Goal: Information Seeking & Learning: Learn about a topic

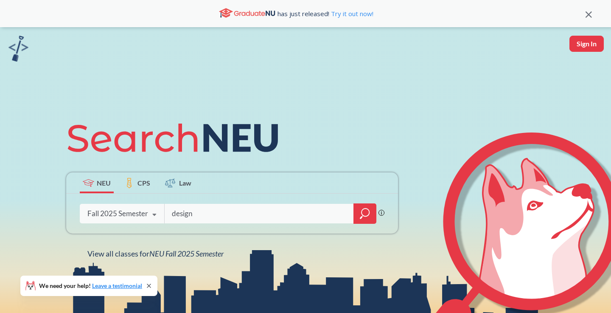
type input "design"
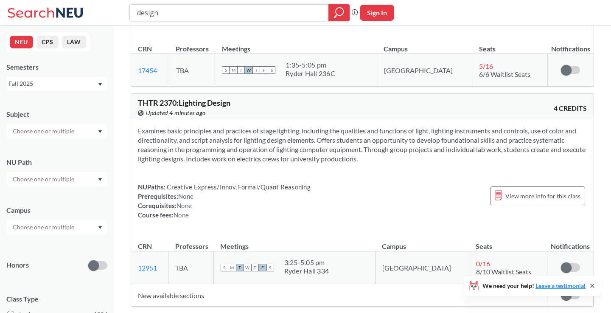
scroll to position [378, 0]
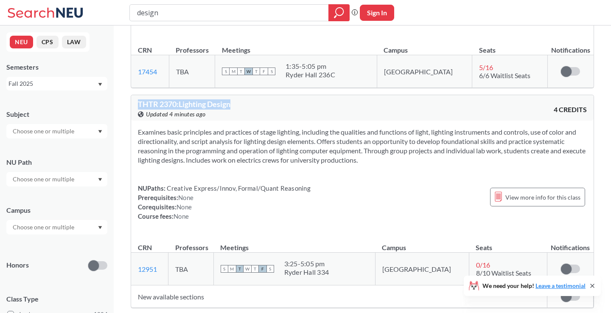
drag, startPoint x: 245, startPoint y: 99, endPoint x: 118, endPoint y: 93, distance: 127.9
copy span "THTR 2370 : Lighting Design"
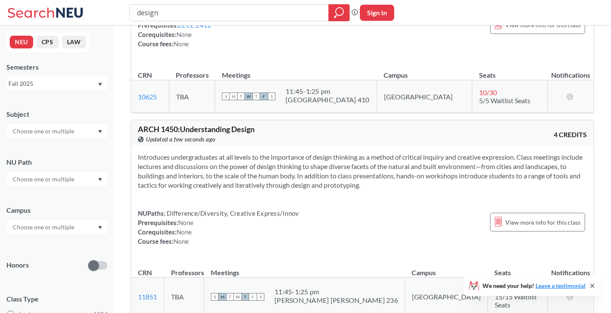
scroll to position [1209, 0]
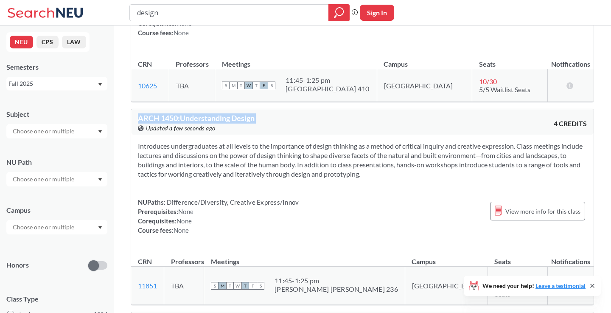
drag, startPoint x: 266, startPoint y: 107, endPoint x: 126, endPoint y: 112, distance: 139.3
click at [126, 111] on div "EECE 7353 : VLSI Design View this course on Banner. Updated a few seconds ago 4…" at bounding box center [362, 43] width 497 height 2454
copy div "ARCH 1450 : Understanding Design View this course on Banner."
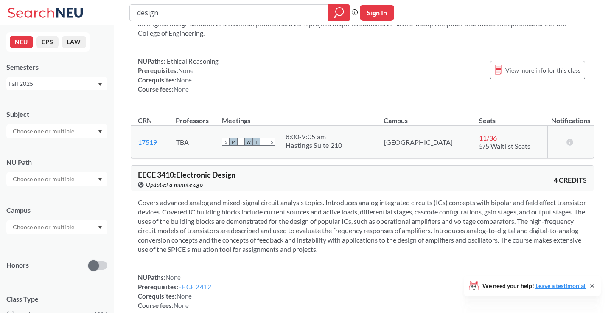
scroll to position [906, 0]
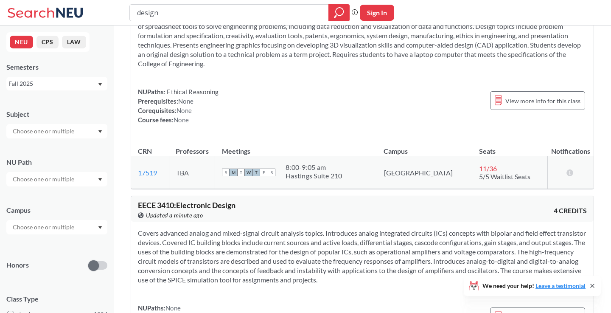
click at [289, 210] on div "View this course on Banner. Updated a minute ago" at bounding box center [250, 214] width 224 height 9
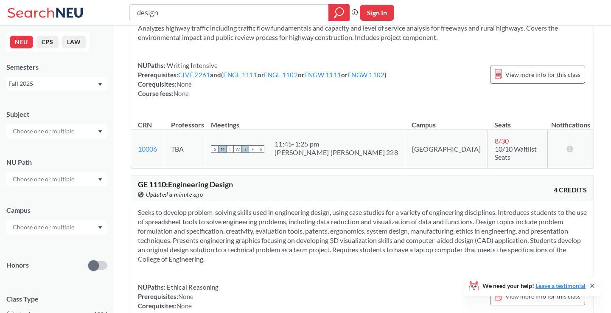
scroll to position [699, 0]
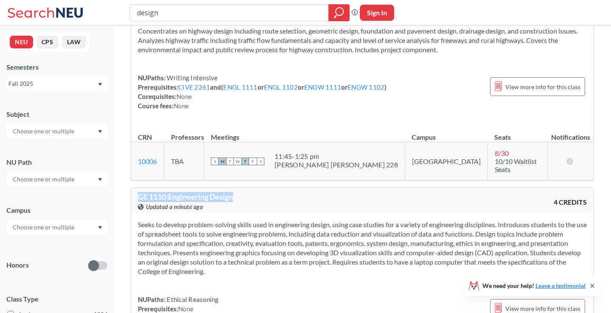
drag, startPoint x: 133, startPoint y: 186, endPoint x: 244, endPoint y: 191, distance: 111.7
click at [244, 191] on div "GE 1110 : Engineering Design View this course on Banner. Updated a minute ago 4…" at bounding box center [362, 200] width 463 height 25
copy span "GE 1110 : Engineering Design"
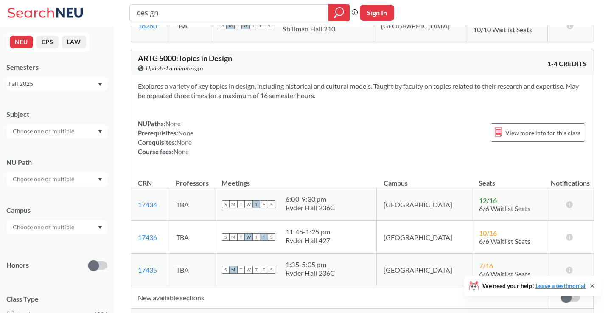
scroll to position [1680, 0]
drag, startPoint x: 135, startPoint y: 42, endPoint x: 273, endPoint y: 42, distance: 138.3
click at [273, 48] on div "ARTG 5000 : Topics in Design View this course on Banner. Updated a minute ago 1…" at bounding box center [362, 60] width 463 height 25
copy span "ARTG 5000 : Topics in Design"
click at [506, 122] on div "View more info for this class" at bounding box center [537, 131] width 95 height 19
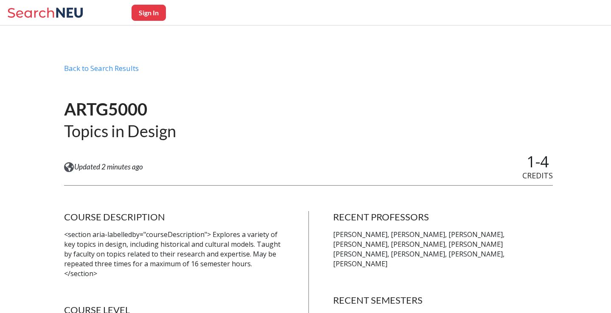
click at [321, 140] on div "ARTG5000 Topics in Design" at bounding box center [308, 120] width 489 height 66
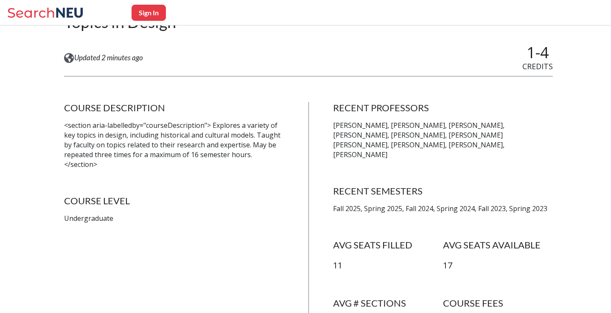
click at [321, 140] on div "COURSE DESCRIPTION <section aria-labelledby="courseDescription"> Explores a var…" at bounding box center [308, 228] width 489 height 253
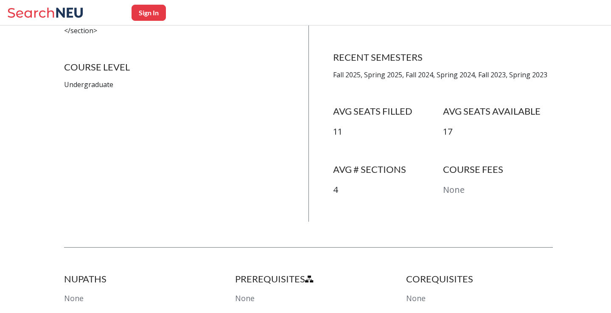
scroll to position [303, 0]
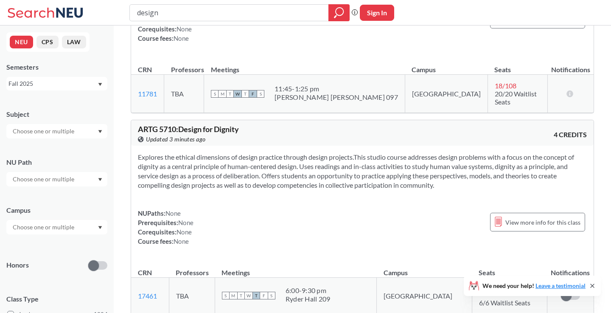
scroll to position [2433, 0]
click at [343, 151] on section "Explores the ethical dimensions of design practice through design projects.This…" at bounding box center [362, 169] width 449 height 37
drag, startPoint x: 343, startPoint y: 93, endPoint x: 295, endPoint y: 96, distance: 47.6
click at [295, 151] on section "Explores the ethical dimensions of design practice through design projects.This…" at bounding box center [362, 169] width 449 height 37
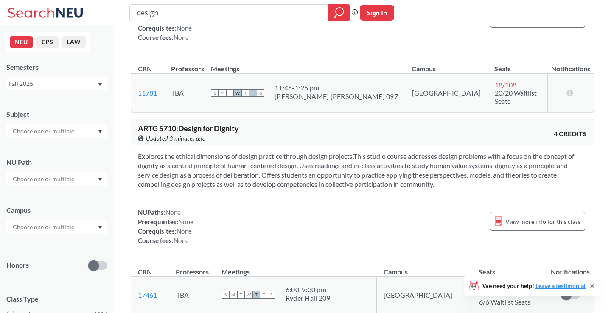
click at [380, 151] on section "Explores the ethical dimensions of design practice through design projects.This…" at bounding box center [362, 169] width 449 height 37
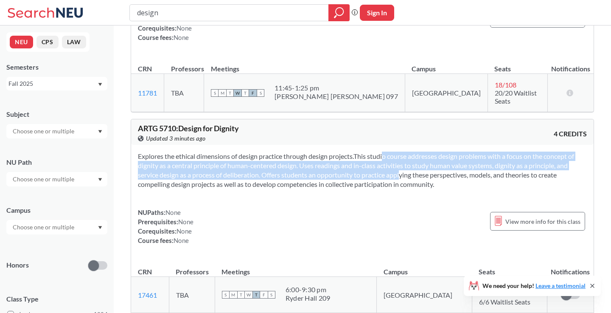
drag, startPoint x: 380, startPoint y: 96, endPoint x: 377, endPoint y: 109, distance: 13.4
click at [377, 151] on section "Explores the ethical dimensions of design practice through design projects.This…" at bounding box center [362, 169] width 449 height 37
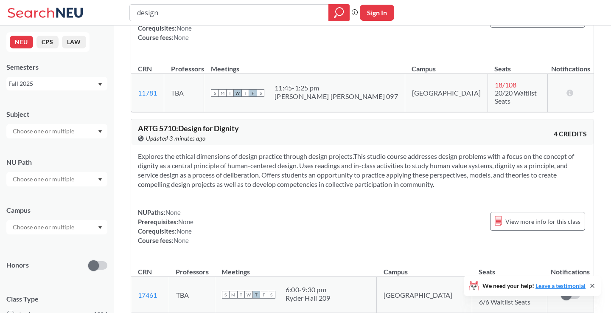
click at [392, 151] on section "Explores the ethical dimensions of design practice through design projects.This…" at bounding box center [362, 169] width 449 height 37
click at [150, 123] on span "ARTG 5710 : Design for Dignity" at bounding box center [188, 127] width 101 height 9
drag, startPoint x: 150, startPoint y: 64, endPoint x: 245, endPoint y: 67, distance: 95.1
click at [245, 124] on div "ARTG 5710 : Design for Dignity View this course on Banner. Updated 3 minutes ago" at bounding box center [250, 133] width 224 height 19
copy div "ARTG 5710 : Design for Dignity View this course on Banner."
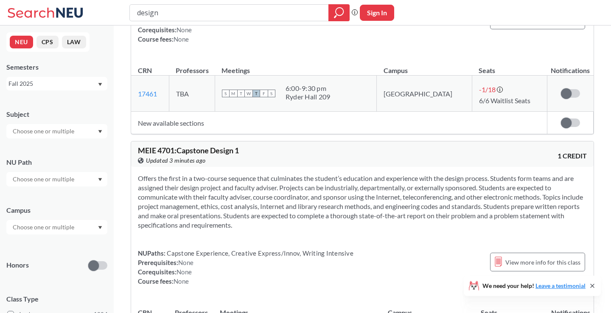
scroll to position [2648, 0]
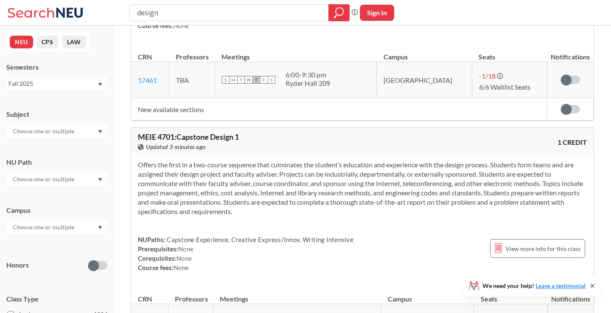
click at [145, 132] on span "MEIE 4701 : Capstone Design 1" at bounding box center [188, 136] width 101 height 9
drag, startPoint x: 145, startPoint y: 75, endPoint x: 259, endPoint y: 74, distance: 114.2
click at [259, 133] on div "MEIE 4701 : Capstone Design 1 View this course on Banner. Updated 3 minutes ago" at bounding box center [250, 142] width 224 height 19
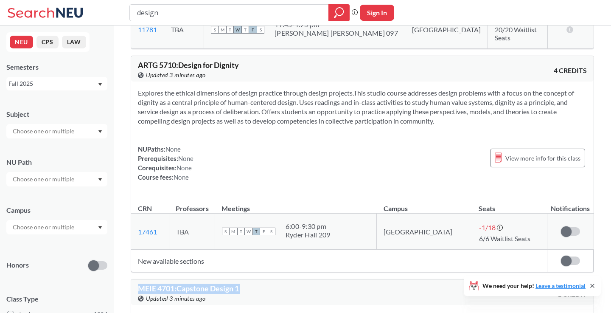
copy div "MEIE 4701 : Capstone Design 1 View this course on Banner."
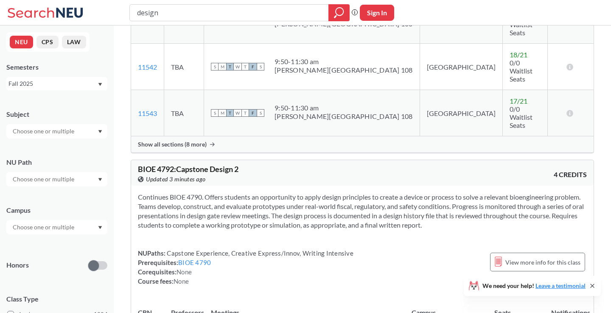
scroll to position [2191, 0]
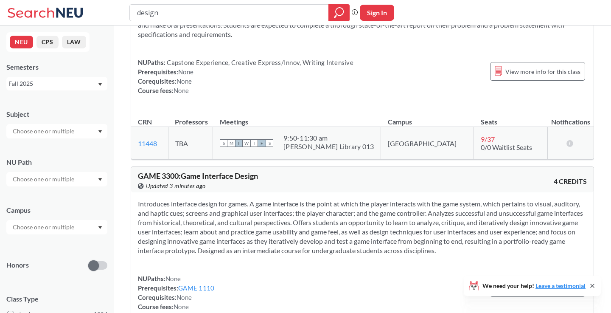
click at [276, 199] on section "Introduces interface design for games. A game interface is the point at which t…" at bounding box center [362, 227] width 449 height 56
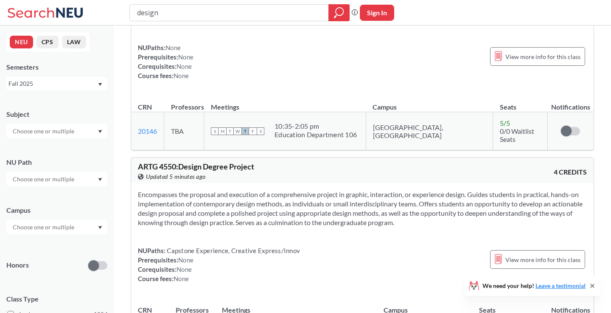
scroll to position [4046, 0]
drag, startPoint x: 132, startPoint y: 49, endPoint x: 269, endPoint y: 53, distance: 137.6
click at [269, 157] on div "ARTG 4550 : Design Degree Project View this course on Banner. Updated 5 minutes…" at bounding box center [362, 169] width 463 height 25
copy span "ARTG 4550 : Design Degree Project"
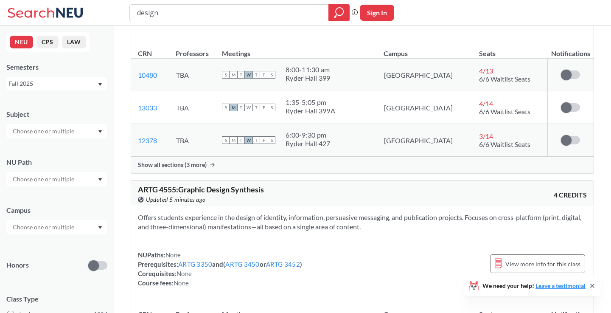
scroll to position [4308, 0]
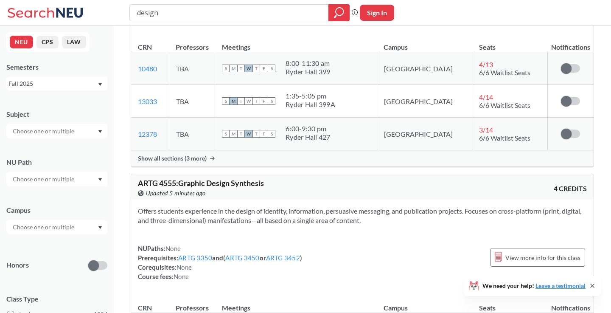
click at [268, 199] on div "Offers students experience in the design of identity, information, persuasive m…" at bounding box center [362, 246] width 463 height 95
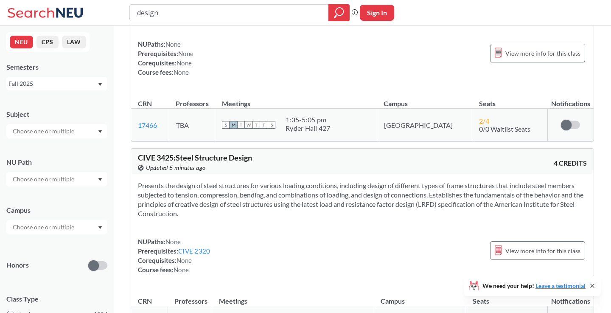
scroll to position [4720, 0]
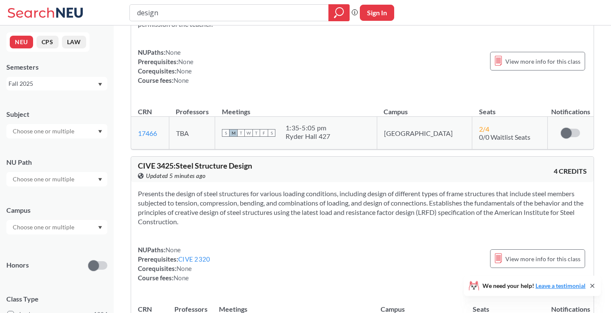
drag, startPoint x: 274, startPoint y: 106, endPoint x: 255, endPoint y: 95, distance: 21.5
click at [255, 189] on section "Presents the design of steel structures for various loading conditions, includi…" at bounding box center [362, 207] width 449 height 37
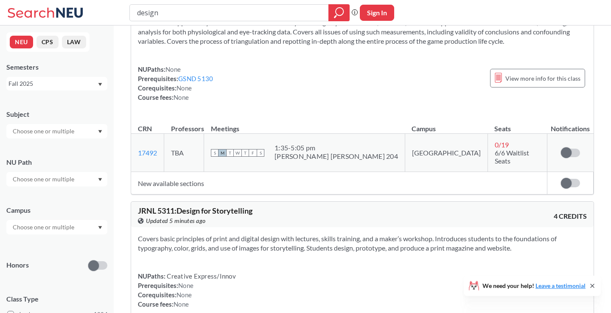
scroll to position [5109, 0]
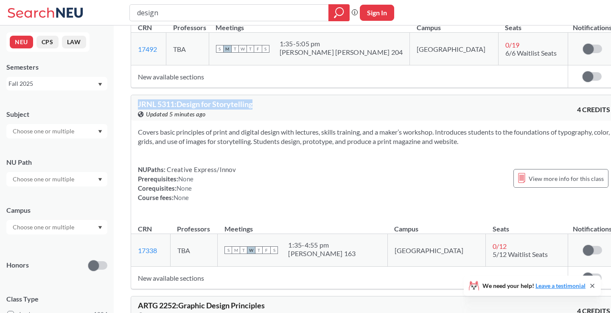
drag, startPoint x: 131, startPoint y: 87, endPoint x: 269, endPoint y: 90, distance: 138.8
click at [269, 95] on div "JRNL 5311 : Design for Storytelling View this course on Banner. Updated 5 minut…" at bounding box center [374, 192] width 487 height 194
copy span "JRNL 5311 : Design for Storytelling"
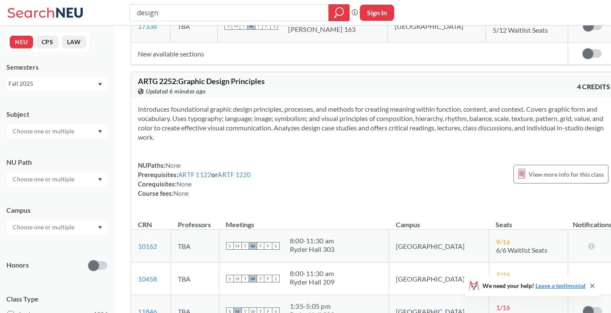
click at [334, 143] on div "Introduces foundational graphic design principles, processes, and methods for c…" at bounding box center [374, 155] width 486 height 114
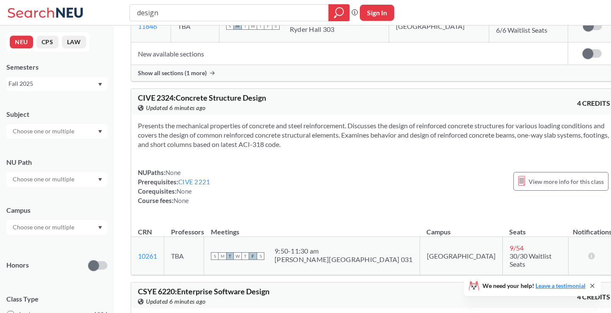
scroll to position [5626, 0]
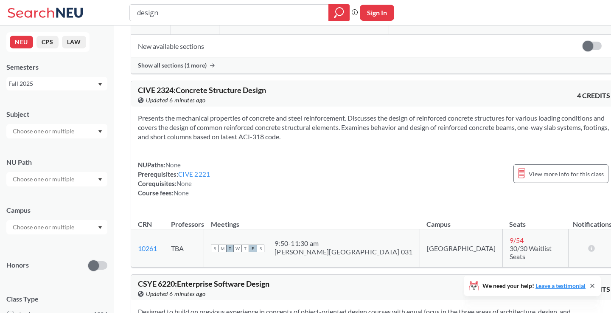
click at [334, 143] on div "Presents the mechanical properties of concrete and steel reinforcement. Discuss…" at bounding box center [374, 159] width 486 height 104
click at [350, 130] on div "Presents the mechanical properties of concrete and steel reinforcement. Discuss…" at bounding box center [374, 159] width 486 height 104
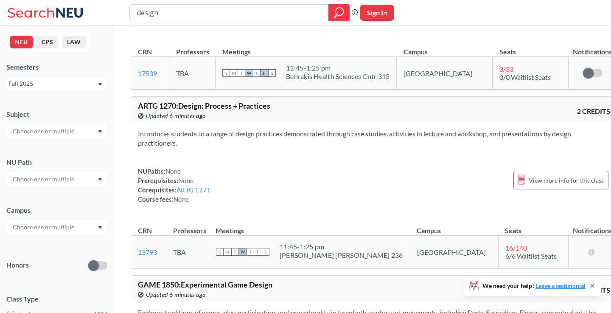
scroll to position [6013, 0]
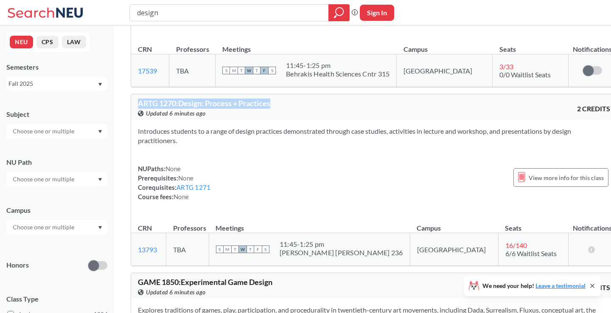
drag, startPoint x: 137, startPoint y: 84, endPoint x: 291, endPoint y: 83, distance: 153.6
click at [291, 94] on div "ARTG 1270 : Design: Process + Practices View this course on Banner. Updated 6 m…" at bounding box center [374, 106] width 486 height 25
copy span "ARTG 1270 : Design: Process + Practices"
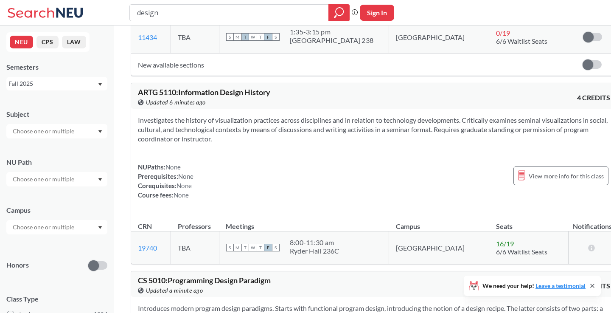
scroll to position [6424, 0]
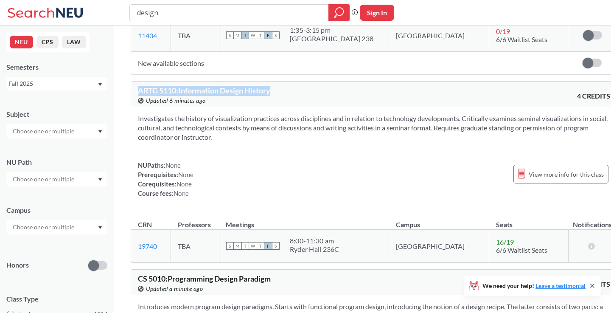
drag, startPoint x: 132, startPoint y: 68, endPoint x: 302, endPoint y: 69, distance: 169.3
click at [302, 81] on div "ARTG 5110 : Information Design History View this course on Banner. Updated 6 mi…" at bounding box center [374, 93] width 486 height 25
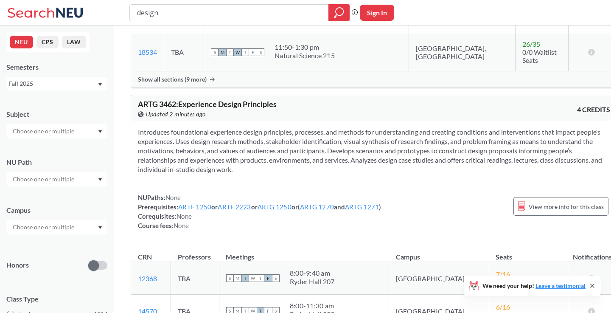
scroll to position [6921, 0]
drag, startPoint x: 135, startPoint y: 50, endPoint x: 295, endPoint y: 50, distance: 160.0
click at [295, 94] on div "ARTG 3462 : Experience Design Principles View this course on Banner. Updated 2 …" at bounding box center [374, 106] width 486 height 25
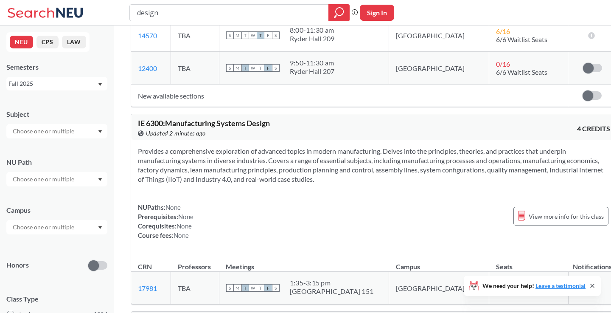
scroll to position [7204, 0]
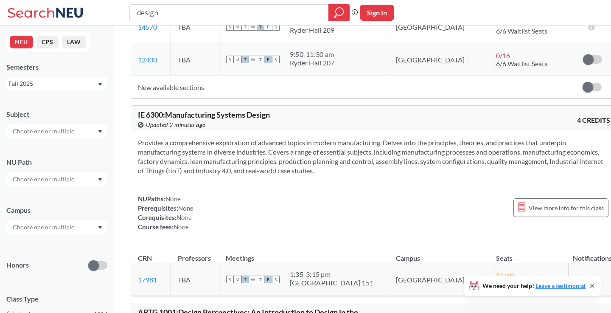
click at [294, 194] on div "NUPaths: None Prerequisites: None Corequisites: None Course fees: None View mor…" at bounding box center [374, 212] width 472 height 37
drag, startPoint x: 304, startPoint y: 65, endPoint x: 135, endPoint y: 62, distance: 168.5
click at [135, 106] on div "IE 6300 : Manufacturing Systems Design View this course on Banner. Updated 2 mi…" at bounding box center [374, 118] width 486 height 25
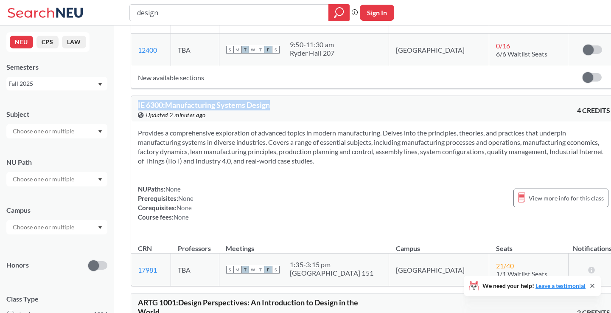
scroll to position [7218, 0]
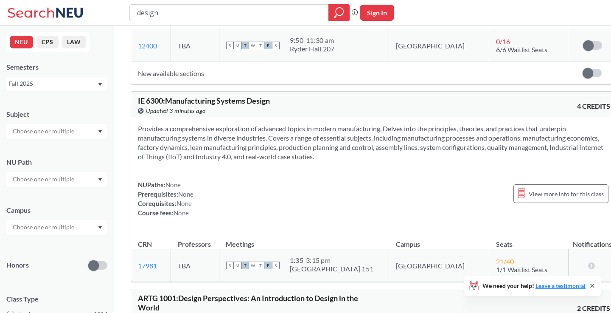
click at [321, 124] on section "Provides a comprehensive exploration of advanced topics in modern manufacturing…" at bounding box center [374, 142] width 472 height 37
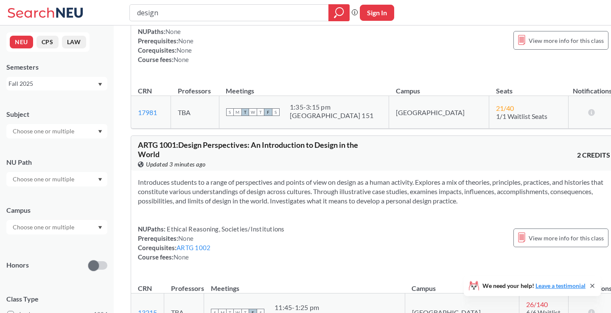
scroll to position [7378, 0]
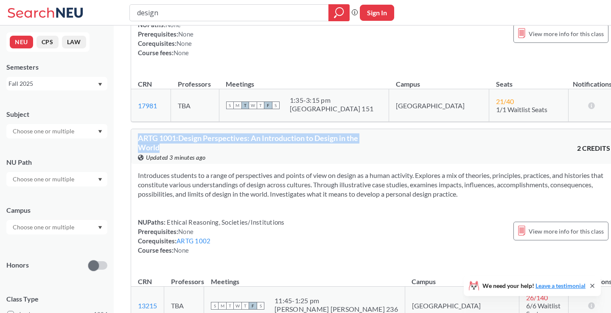
drag, startPoint x: 133, startPoint y: 81, endPoint x: 184, endPoint y: 100, distance: 54.6
click at [184, 129] on div "ARTG 1001 : Design Perspectives: An Introduction to Design in the World View th…" at bounding box center [374, 146] width 486 height 35
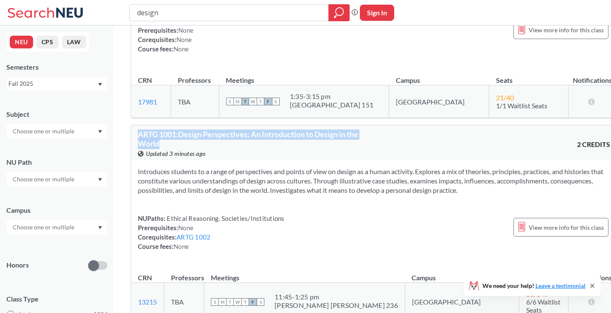
scroll to position [7377, 0]
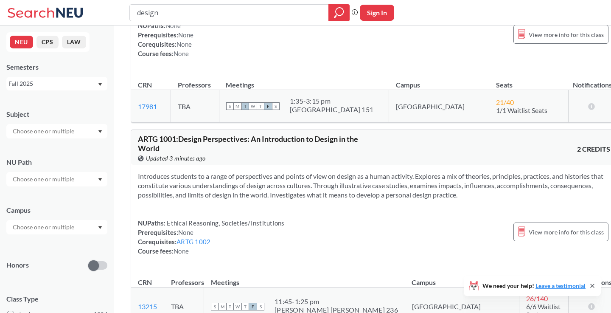
click at [329, 171] on section "Introduces students to a range of perspectives and points of view on design as …" at bounding box center [374, 185] width 472 height 28
click at [325, 165] on div "Introduces students to a range of perspectives and points of view on design as …" at bounding box center [374, 217] width 486 height 104
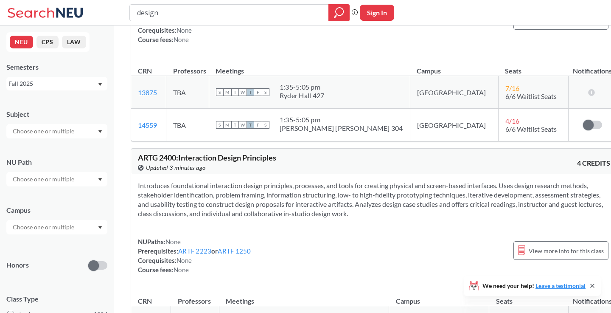
scroll to position [7831, 0]
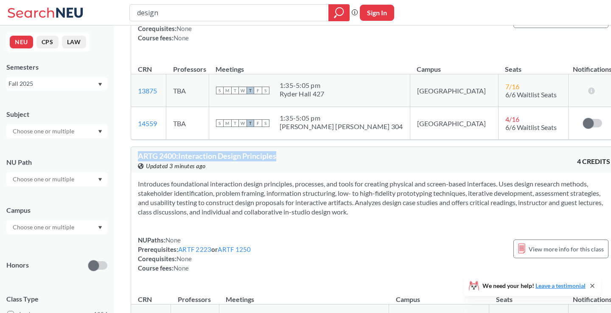
drag, startPoint x: 289, startPoint y: 104, endPoint x: 126, endPoint y: 101, distance: 163.0
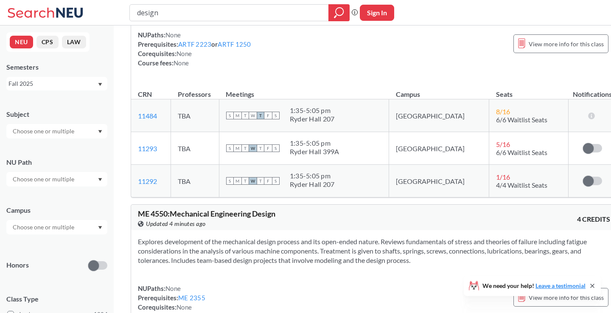
scroll to position [8046, 0]
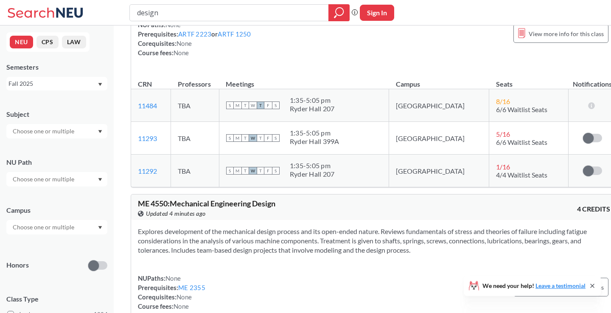
click at [267, 227] on section "Explores development of the mechanical design process and its open-ended nature…" at bounding box center [374, 241] width 472 height 28
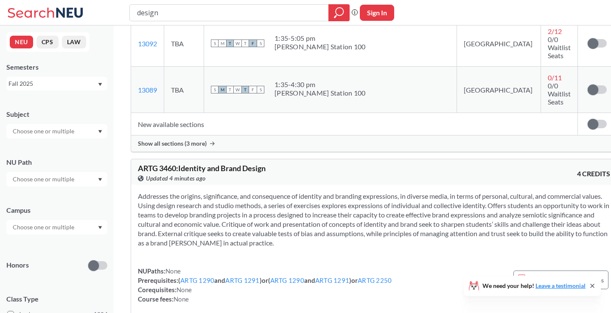
scroll to position [8814, 0]
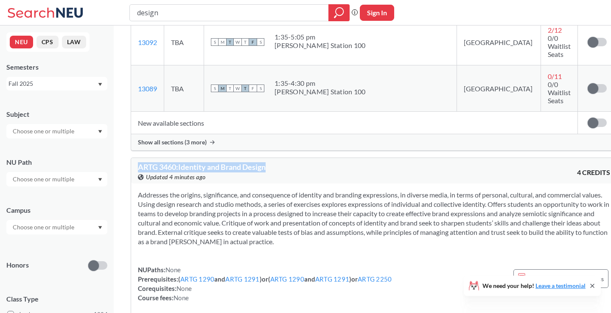
drag, startPoint x: 282, startPoint y: 73, endPoint x: 125, endPoint y: 70, distance: 157.0
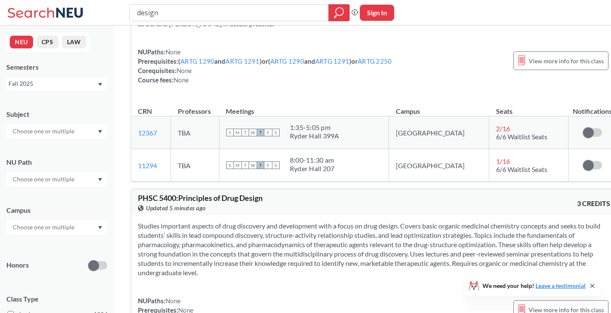
scroll to position [9325, 0]
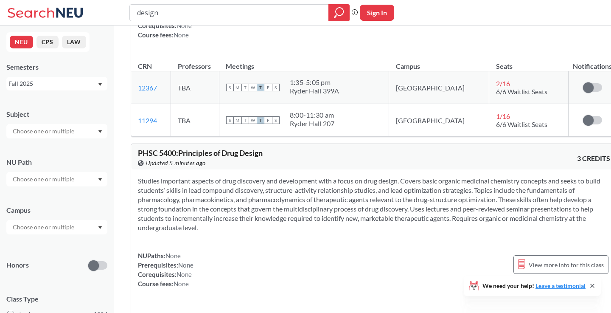
click at [343, 169] on div "Studies important aspects of drug discovery and development with a focus on dru…" at bounding box center [374, 235] width 486 height 132
click at [342, 169] on div "Studies important aspects of drug discovery and development with a focus on dru…" at bounding box center [374, 235] width 486 height 132
drag, startPoint x: 336, startPoint y: 137, endPoint x: 308, endPoint y: 128, distance: 28.9
click at [308, 176] on section "Studies important aspects of drug discovery and development with a focus on dru…" at bounding box center [374, 204] width 472 height 56
click at [311, 176] on section "Studies important aspects of drug discovery and development with a focus on dru…" at bounding box center [374, 204] width 472 height 56
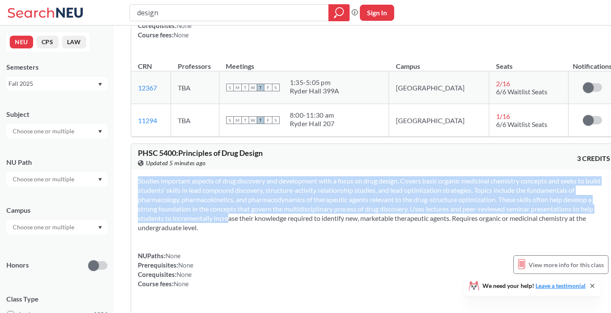
drag, startPoint x: 311, startPoint y: 130, endPoint x: 308, endPoint y: 125, distance: 6.3
click at [308, 176] on section "Studies important aspects of drug discovery and development with a focus on dru…" at bounding box center [374, 204] width 472 height 56
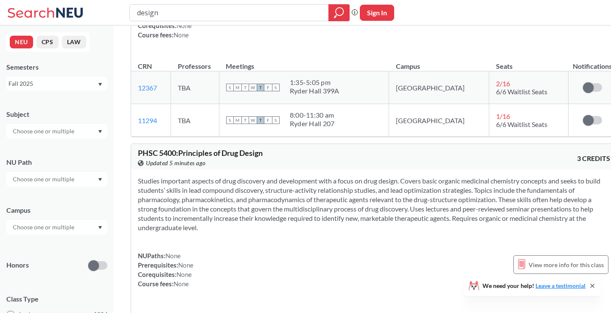
click at [323, 176] on section "Studies important aspects of drug discovery and development with a focus on dru…" at bounding box center [374, 204] width 472 height 56
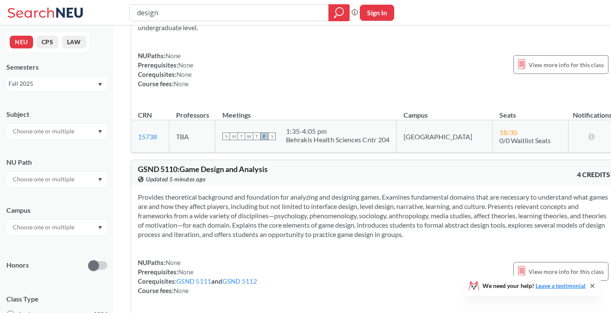
click at [323, 192] on section "Provides theoretical background and foundation for analyzing and designing game…" at bounding box center [374, 215] width 472 height 47
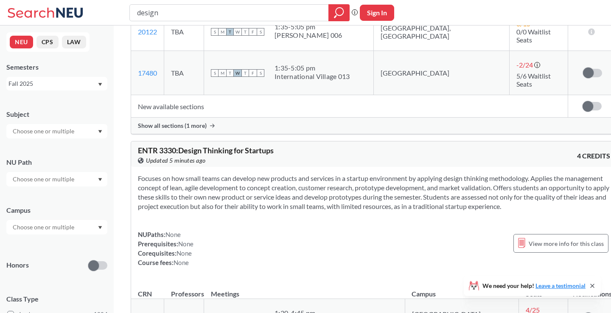
scroll to position [9879, 0]
click at [326, 154] on div "View this course on Banner. Updated 5 minutes ago" at bounding box center [256, 158] width 236 height 9
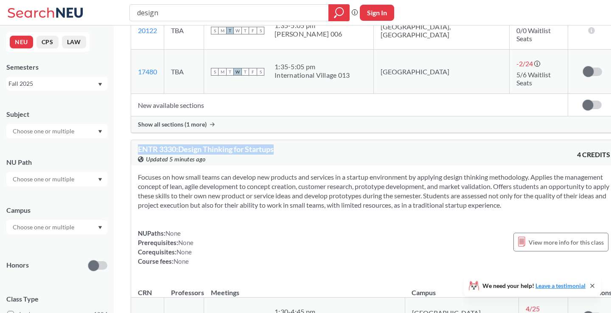
drag, startPoint x: 129, startPoint y: 32, endPoint x: 292, endPoint y: 34, distance: 163.0
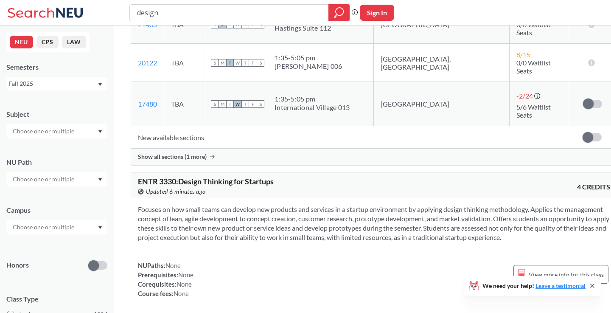
click at [327, 205] on section "Focuses on how small teams can develop new products and services in a startup e…" at bounding box center [374, 223] width 472 height 37
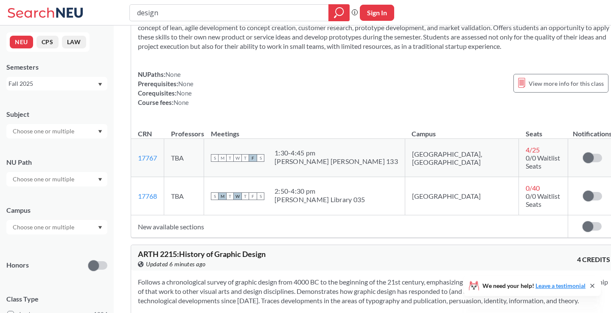
scroll to position [10038, 0]
click at [286, 277] on section "Follows a chronological survey of graphic design from 4000 BC to the beginning …" at bounding box center [374, 291] width 472 height 28
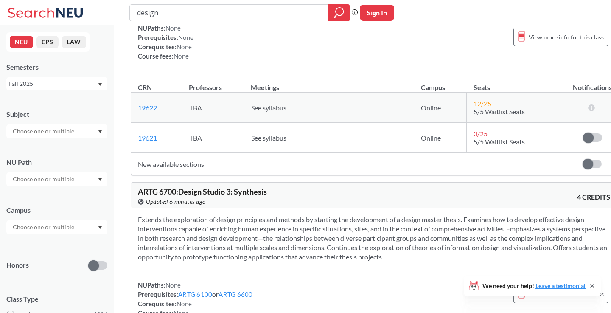
scroll to position [10803, 0]
drag, startPoint x: 129, startPoint y: 59, endPoint x: 276, endPoint y: 59, distance: 146.4
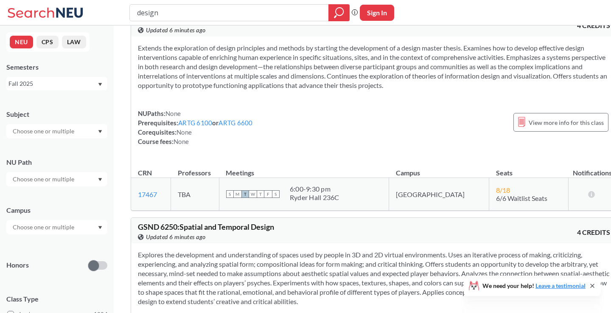
scroll to position [10991, 0]
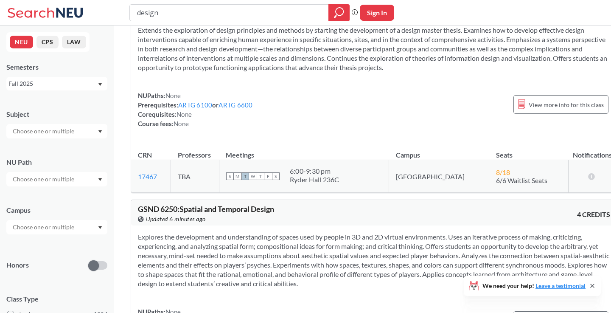
click at [345, 232] on section "Explores the development and understanding of spaces used by people in 3D and 2…" at bounding box center [374, 260] width 472 height 56
drag, startPoint x: 137, startPoint y: 77, endPoint x: 321, endPoint y: 79, distance: 184.2
click at [322, 200] on div "GSND 6250 : Spatial and Temporal Design View this course on Banner. Updated 6 m…" at bounding box center [374, 212] width 486 height 25
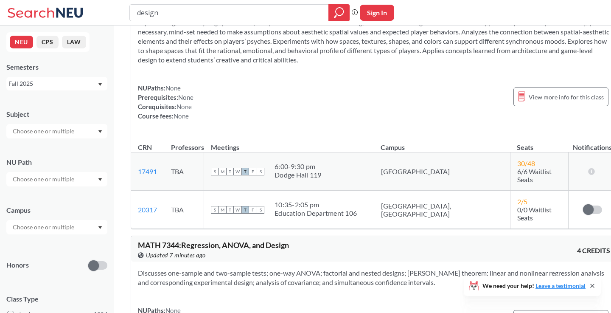
scroll to position [11220, 0]
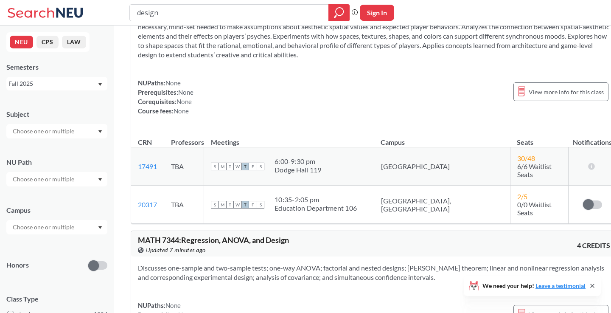
click at [298, 256] on div "Discusses one-sample and two-sample tests; one-way ANOVA; factorial and nested …" at bounding box center [374, 303] width 486 height 95
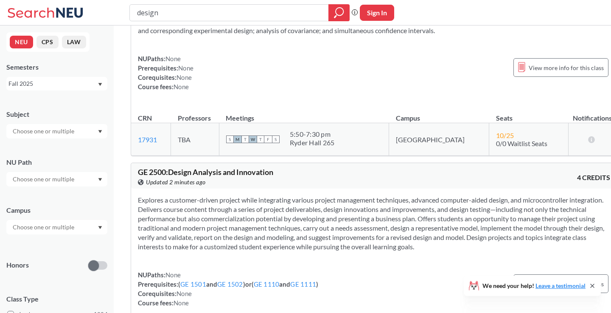
click at [343, 188] on div "Explores a customer-driven project while integrating various project management…" at bounding box center [374, 254] width 486 height 132
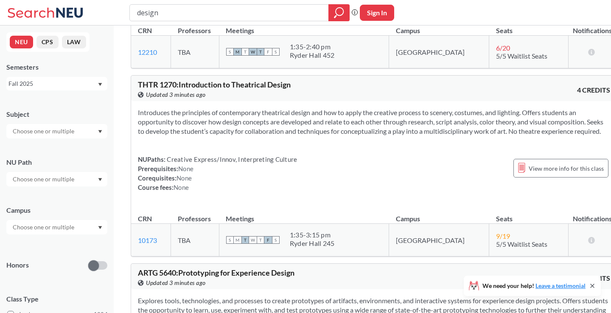
scroll to position [12725, 0]
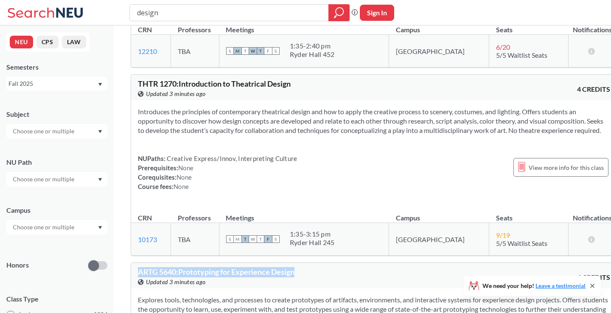
drag, startPoint x: 136, startPoint y: 137, endPoint x: 314, endPoint y: 136, distance: 177.8
click at [314, 263] on div "ARTG 5640 : Prototyping for Experience Design View this course on Banner. Updat…" at bounding box center [374, 275] width 486 height 25
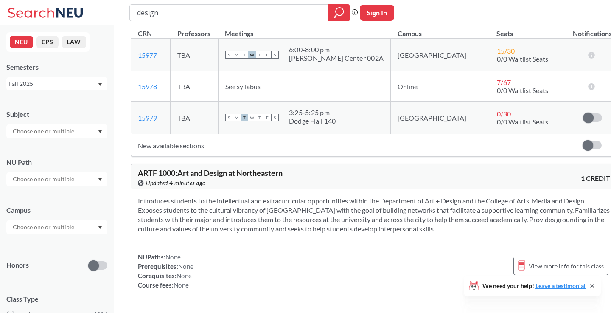
scroll to position [16180, 0]
click at [141, 163] on div "ARTF 1000 : Art and Design at [GEOGRAPHIC_DATA] this course on Banner. Updated …" at bounding box center [374, 175] width 486 height 25
drag, startPoint x: 141, startPoint y: 53, endPoint x: 297, endPoint y: 65, distance: 155.8
click at [297, 163] on div "ARTF 1000 : Art and Design at [GEOGRAPHIC_DATA] this course on Banner. Updated …" at bounding box center [374, 175] width 486 height 25
click at [311, 168] on div "ARTF 1000 : Art and Design at [GEOGRAPHIC_DATA] this course on Banner. Updated …" at bounding box center [256, 177] width 236 height 19
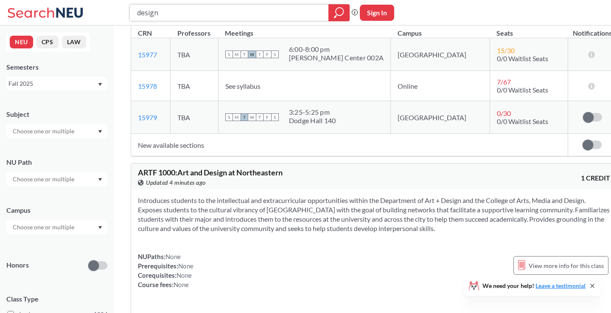
drag, startPoint x: 301, startPoint y: 10, endPoint x: 164, endPoint y: -21, distance: 140.4
type input "wood"
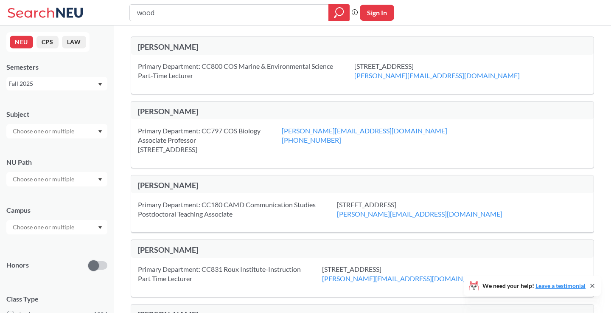
click at [48, 43] on button "CPS" at bounding box center [47, 42] width 22 height 13
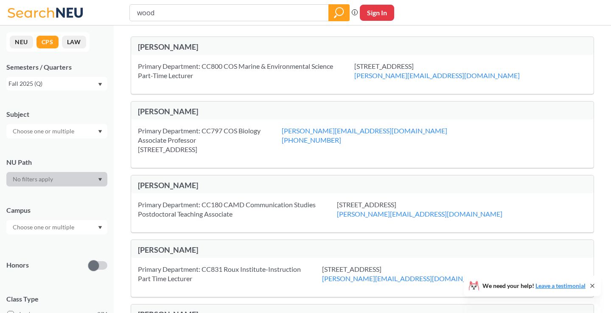
click at [62, 41] on button "LAW" at bounding box center [74, 42] width 24 height 13
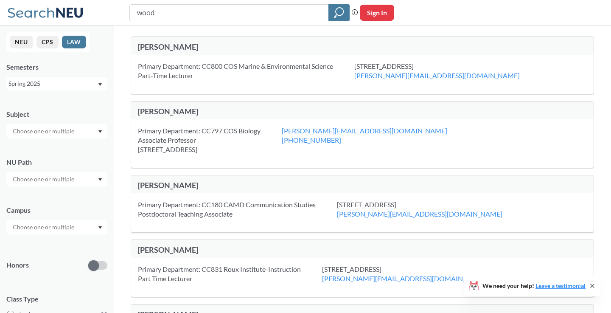
click at [7, 35] on div "NEU CPS LAW" at bounding box center [47, 42] width 83 height 20
click at [17, 37] on button "NEU" at bounding box center [21, 42] width 23 height 13
drag, startPoint x: 195, startPoint y: 17, endPoint x: 88, endPoint y: 9, distance: 106.8
click at [88, 9] on div "wood Phrase search guarantees the exact search appears in the results. Ex. If y…" at bounding box center [305, 12] width 611 height 25
type input "shop"
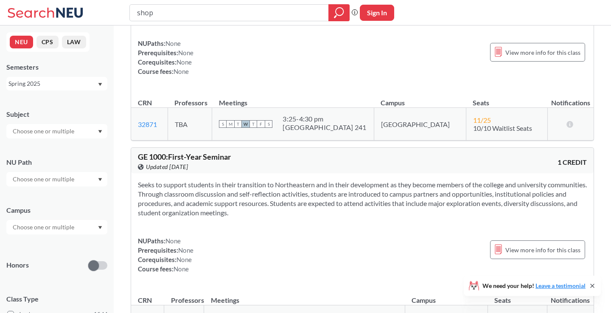
scroll to position [498, 0]
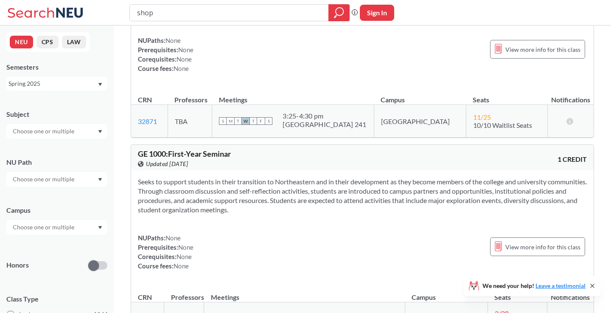
drag, startPoint x: 188, startPoint y: 11, endPoint x: 70, endPoint y: -40, distance: 129.1
type input "metal"
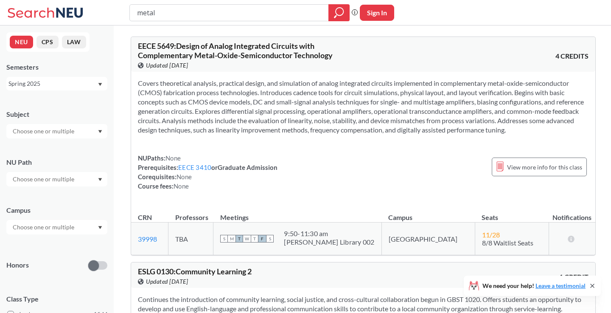
drag, startPoint x: 199, startPoint y: 17, endPoint x: 117, endPoint y: -13, distance: 87.1
click at [117, 0] on html "metal Phrase search guarantees the exact search appears in the results. Ex. If …" at bounding box center [305, 156] width 611 height 313
click at [30, 129] on input "text" at bounding box center [43, 131] width 71 height 10
click at [183, 13] on input "search" at bounding box center [229, 13] width 186 height 14
type input "studio art"
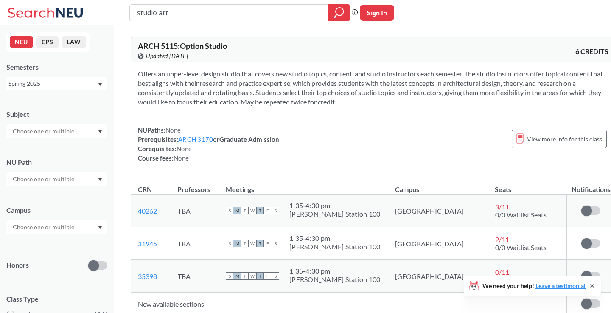
click at [99, 128] on div at bounding box center [56, 131] width 101 height 14
click at [55, 157] on p "Art - Design" at bounding box center [59, 155] width 96 height 8
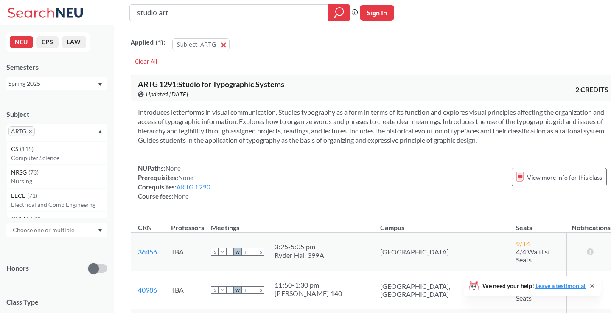
click at [345, 36] on div "Applied ( 1 ): Subject: ARTG ARTG" at bounding box center [373, 42] width 485 height 25
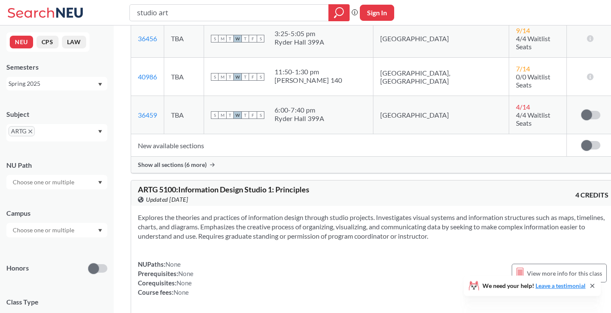
scroll to position [277, 0]
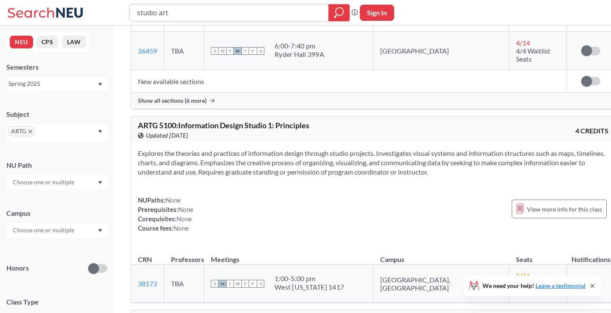
drag, startPoint x: 317, startPoint y: 17, endPoint x: 103, endPoint y: -26, distance: 219.0
type input "draw"
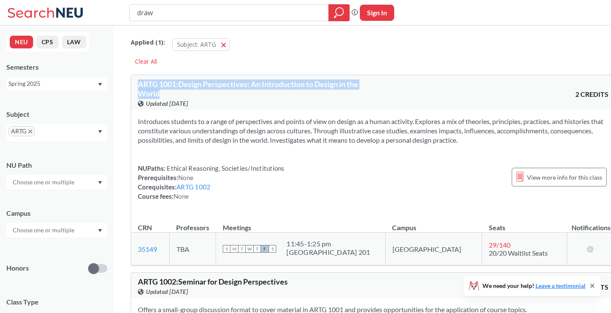
drag, startPoint x: 171, startPoint y: 95, endPoint x: 132, endPoint y: 78, distance: 42.7
click at [132, 78] on div "ARTG 1001 : Design Perspectives: An Introduction to Design in the World View th…" at bounding box center [373, 92] width 484 height 35
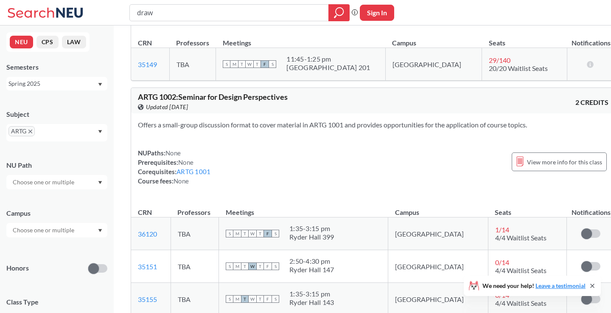
scroll to position [184, 0]
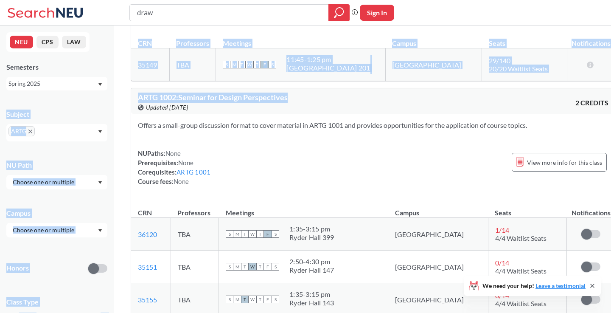
drag, startPoint x: 321, startPoint y: 100, endPoint x: 103, endPoint y: 98, distance: 218.1
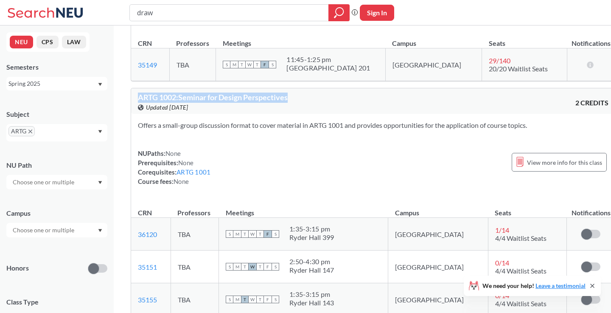
drag, startPoint x: 129, startPoint y: 93, endPoint x: 319, endPoint y: 98, distance: 189.7
click at [268, 146] on div "Offers a small-group discussion format to cover material in ARTG 1001 and provi…" at bounding box center [373, 157] width 484 height 86
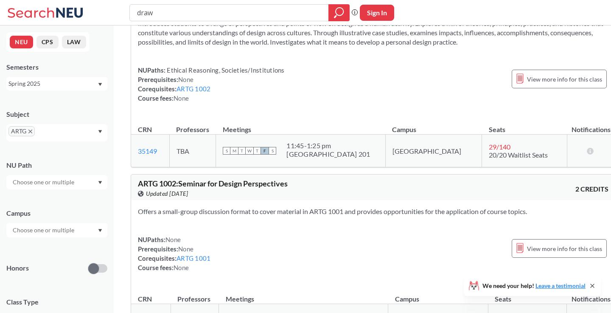
scroll to position [0, 0]
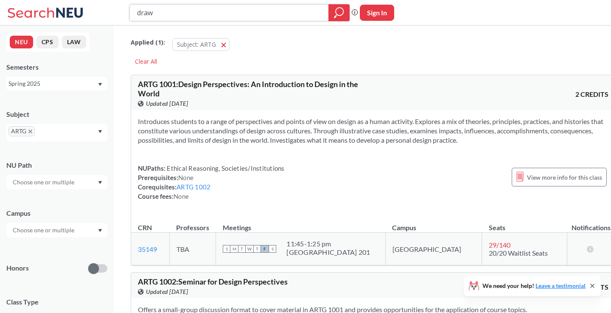
click at [198, 17] on input "draw" at bounding box center [229, 13] width 186 height 14
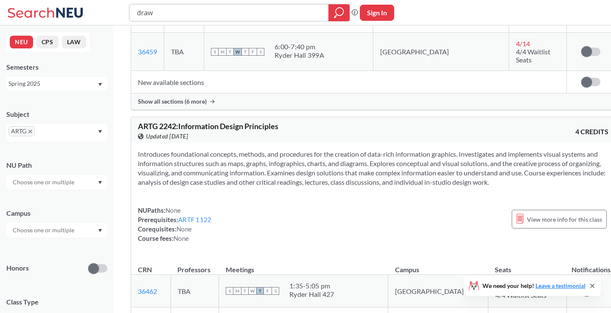
scroll to position [2056, 0]
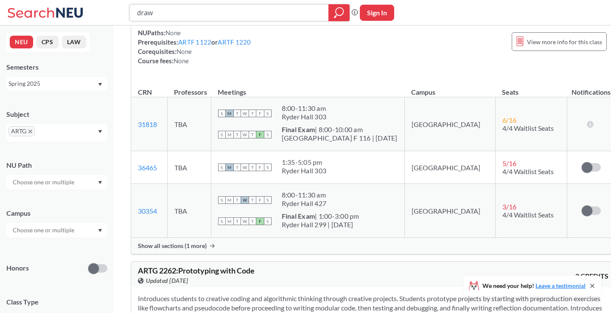
type input "studio art"
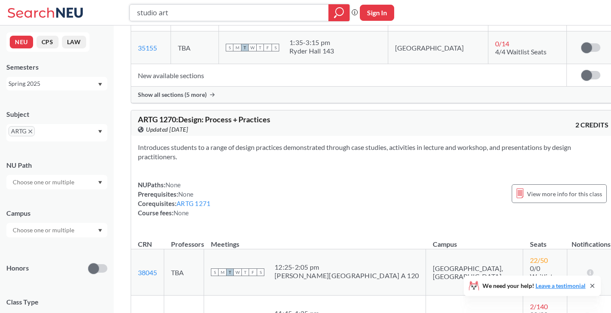
scroll to position [277, 0]
